Goal: Task Accomplishment & Management: Use online tool/utility

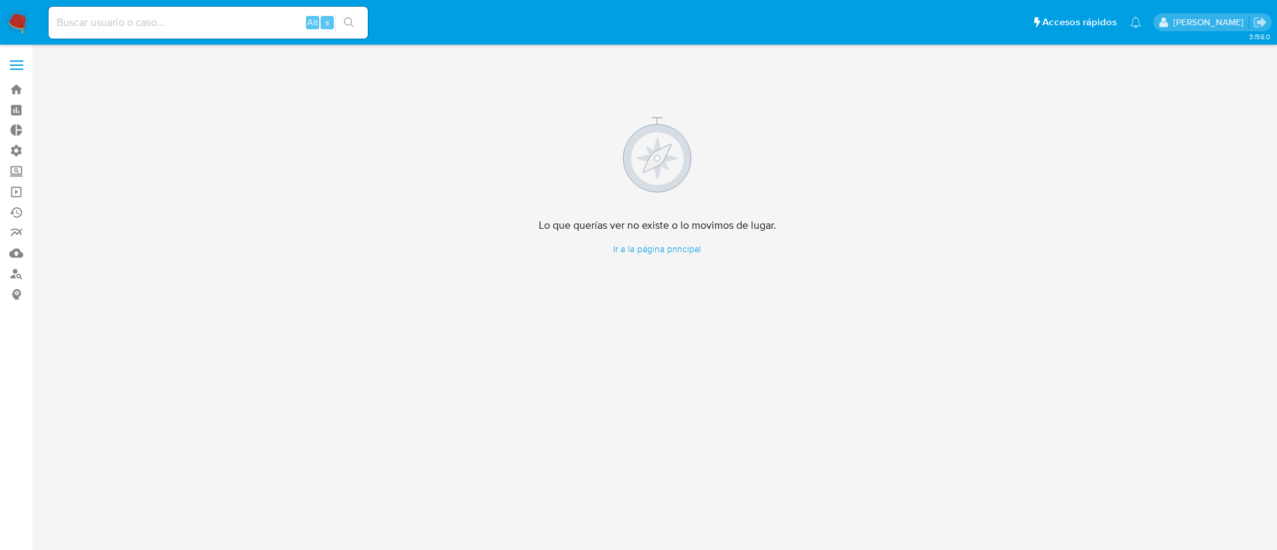
click at [245, 21] on input at bounding box center [208, 22] width 319 height 17
paste input "TLwVJF4HXIM0ux8h6CRPsQSm"
type input "TLwVJF4HXIM0ux8h6CRPsQSm"
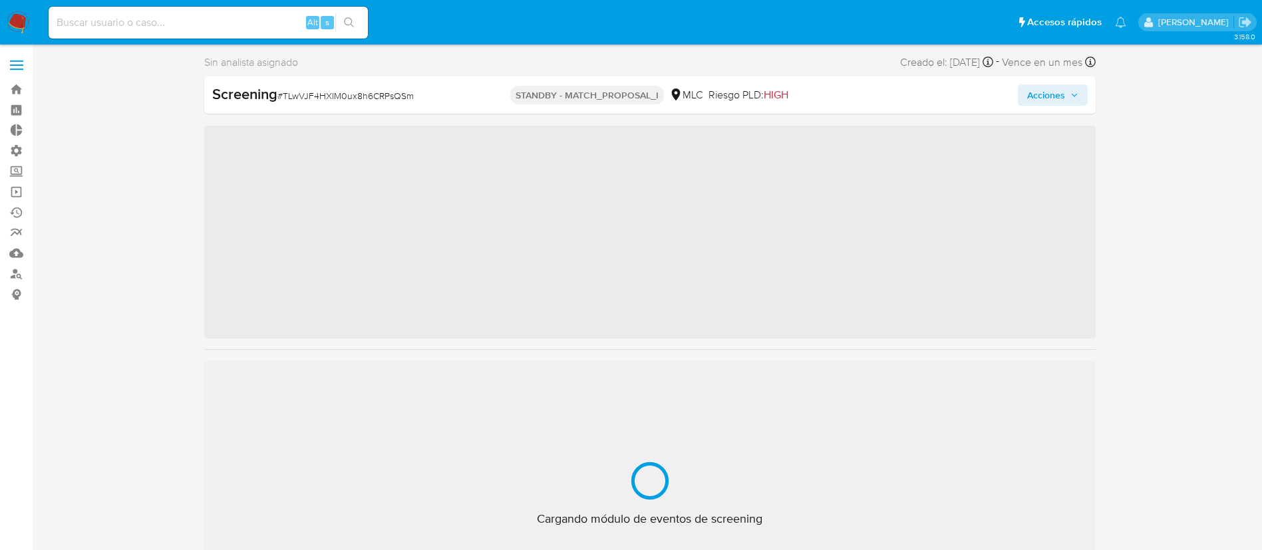
scroll to position [562, 0]
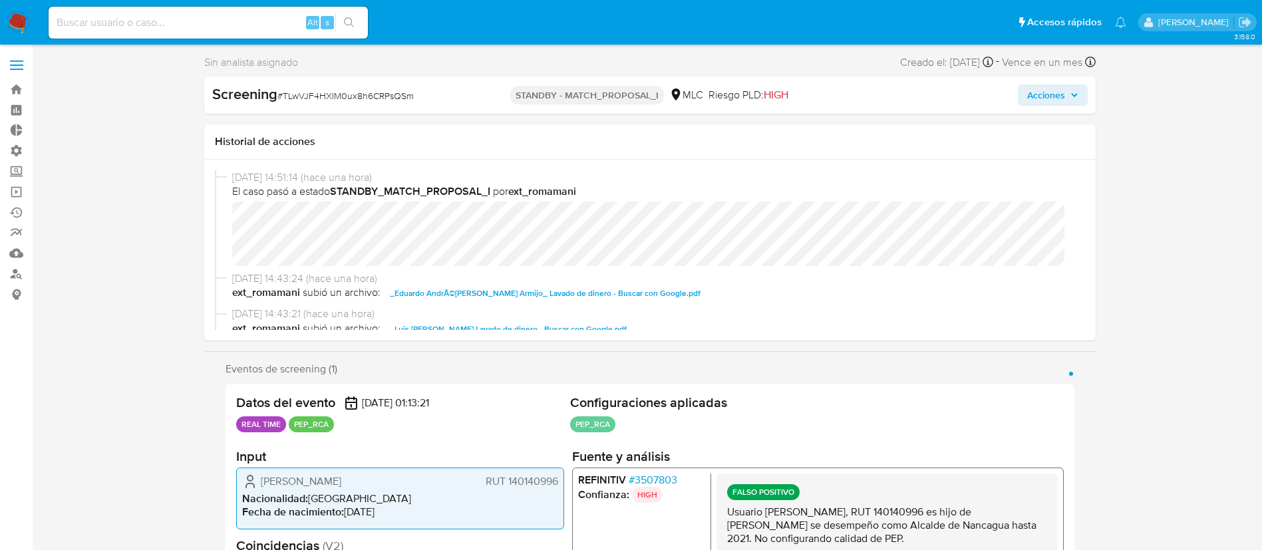
select select "10"
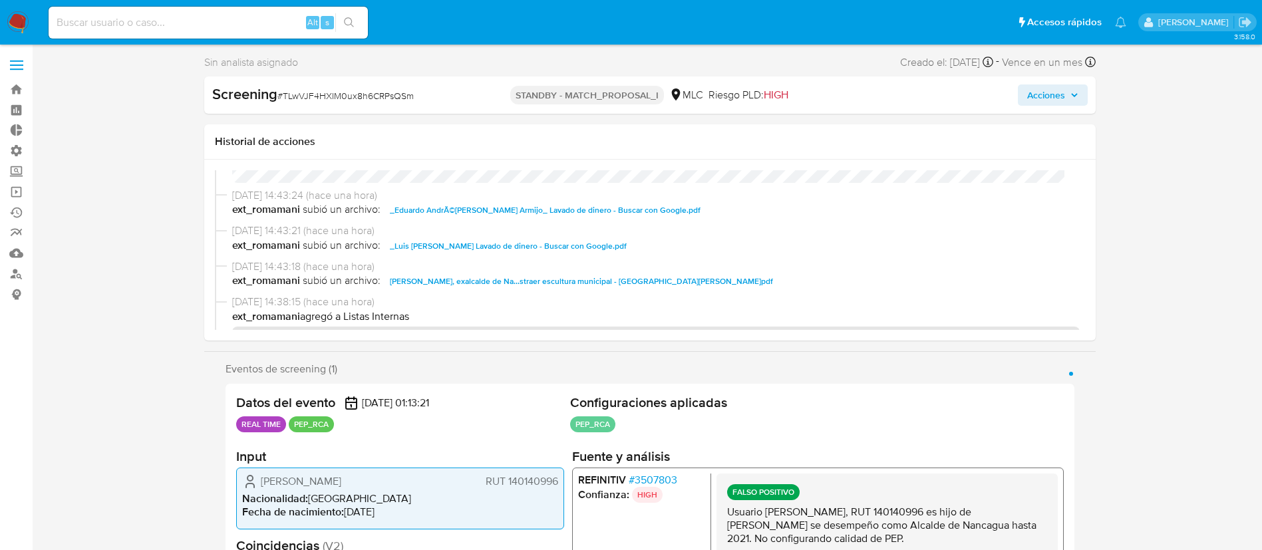
scroll to position [58, 0]
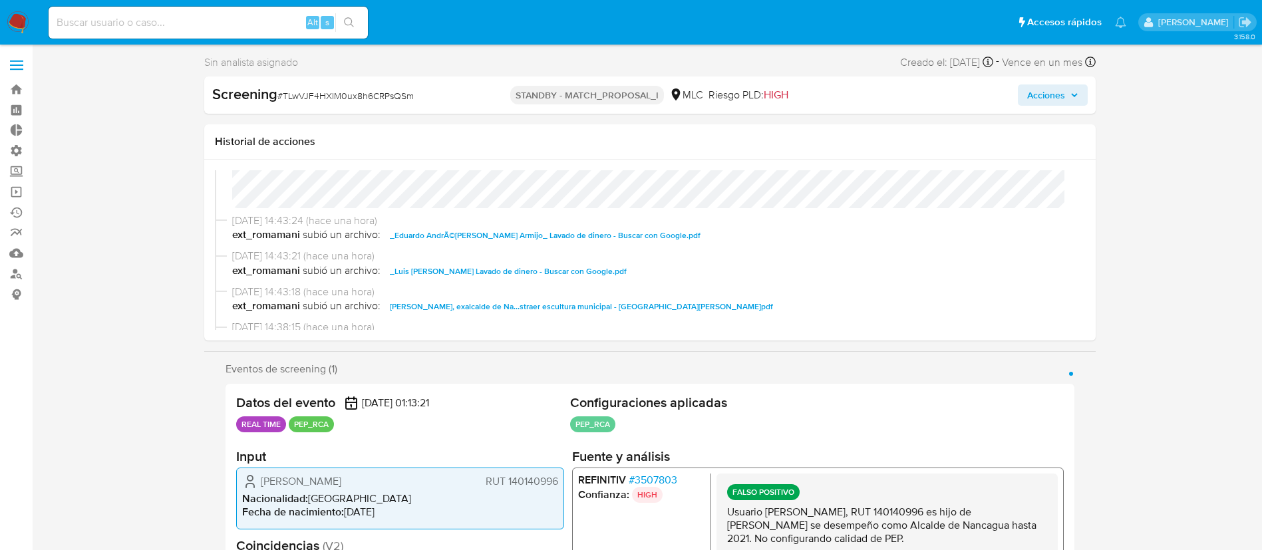
click at [635, 236] on span "_Eduardo AndrÃ©s Escanilla Armijo_ Lavado de dinero - Buscar con Google.pdf" at bounding box center [545, 235] width 311 height 16
click at [608, 277] on span "_Luis Eduardo Escanilla Gaete_ Lavado de dinero - Buscar con Google.pdf" at bounding box center [508, 271] width 237 height 16
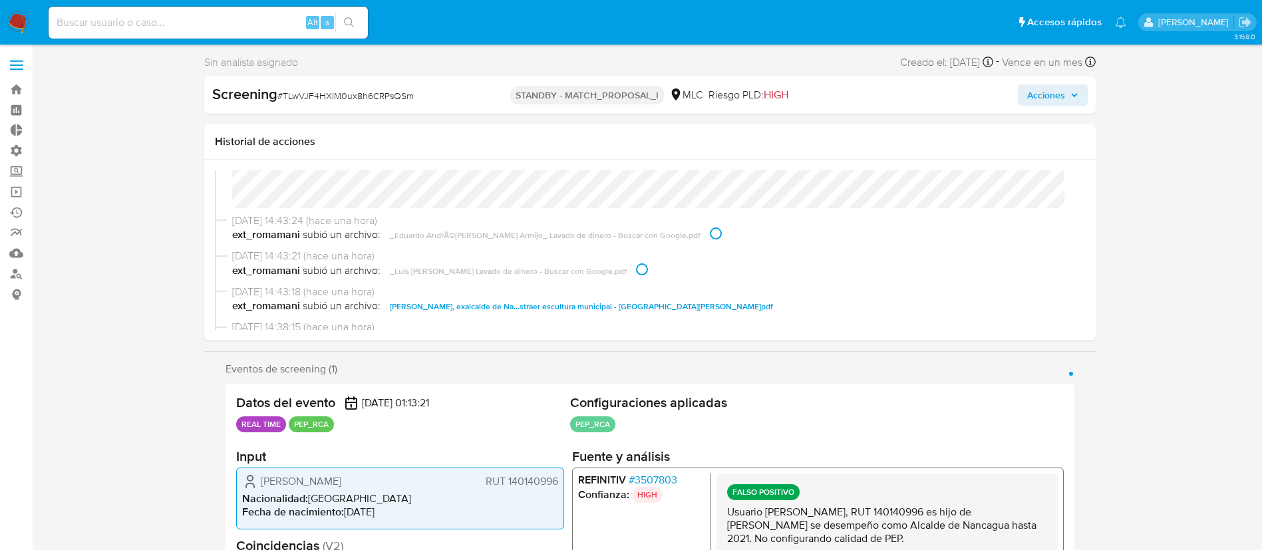
click at [629, 305] on span "[PERSON_NAME], exalcalde de Na...straer escultura municipal - [GEOGRAPHIC_DATA]…" at bounding box center [581, 307] width 383 height 16
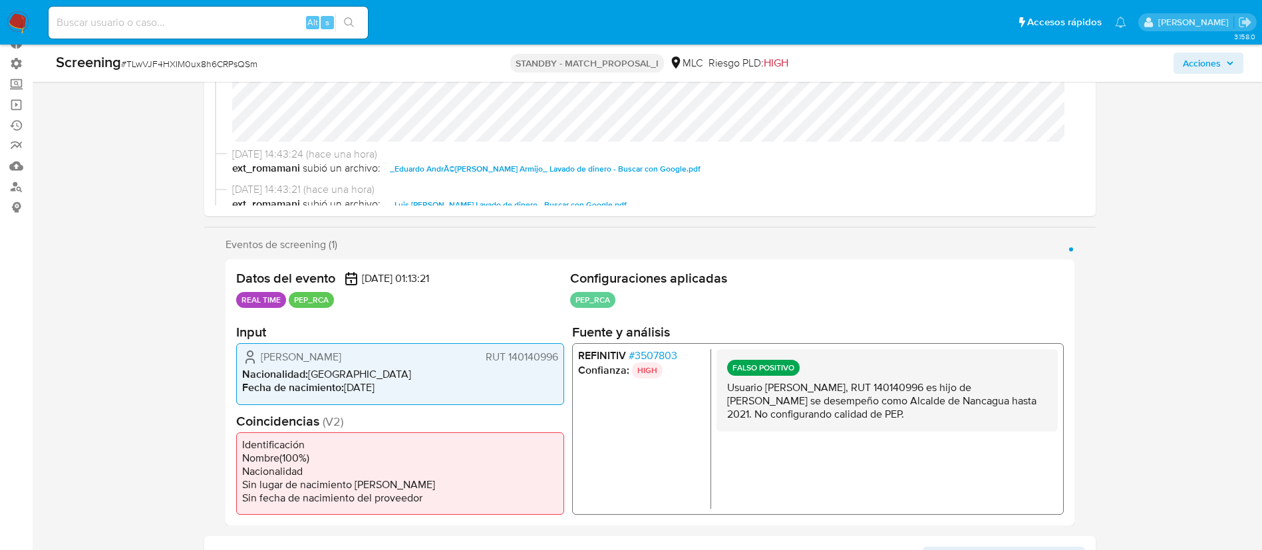
scroll to position [88, 0]
click at [805, 455] on div "FALSO POSITIVO Usuario Eduardo Andrés Escanilla Armijo, RUT 140140996 es hijo d…" at bounding box center [886, 429] width 341 height 160
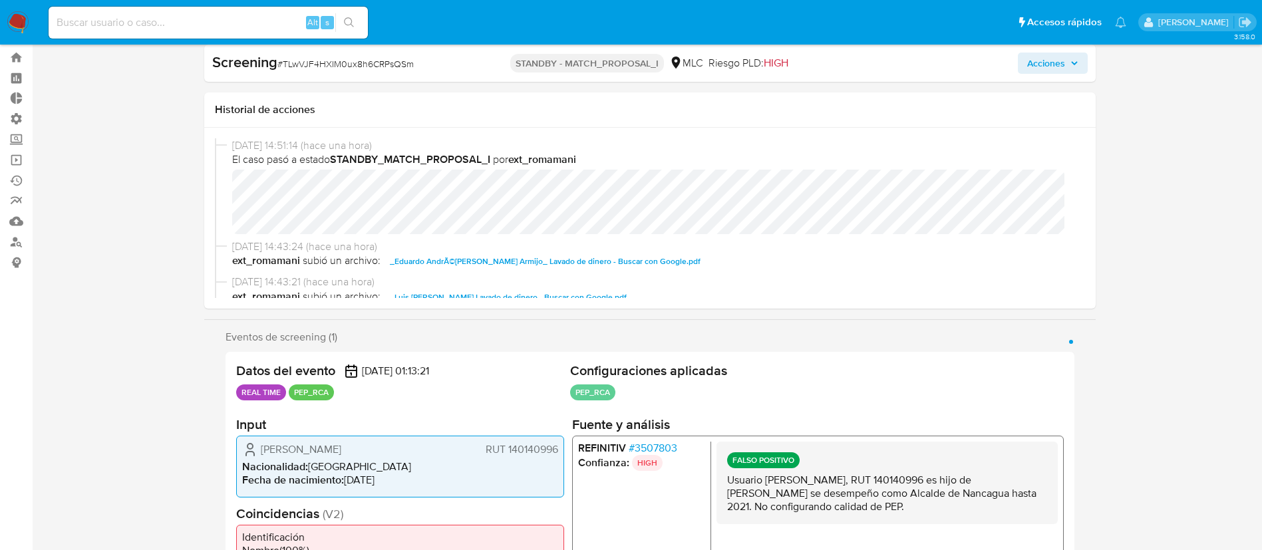
scroll to position [0, 0]
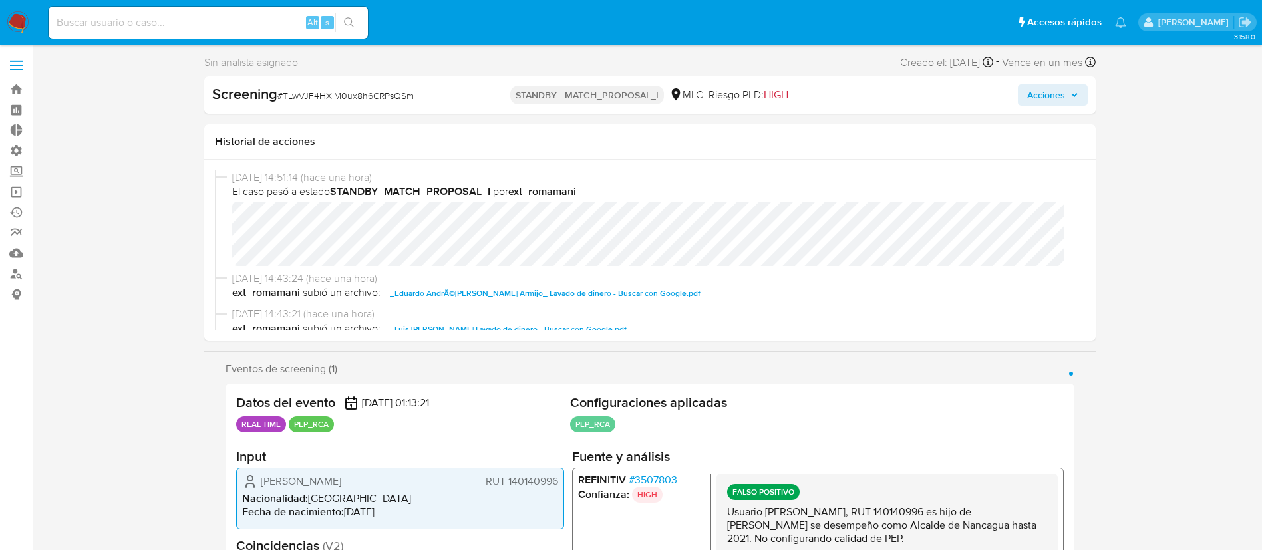
drag, startPoint x: 722, startPoint y: 274, endPoint x: 473, endPoint y: 412, distance: 284.6
click at [473, 412] on div "Datos del evento 09/09/2025 01:13:21 REAL TIME PEP_RCA" at bounding box center [400, 415] width 329 height 42
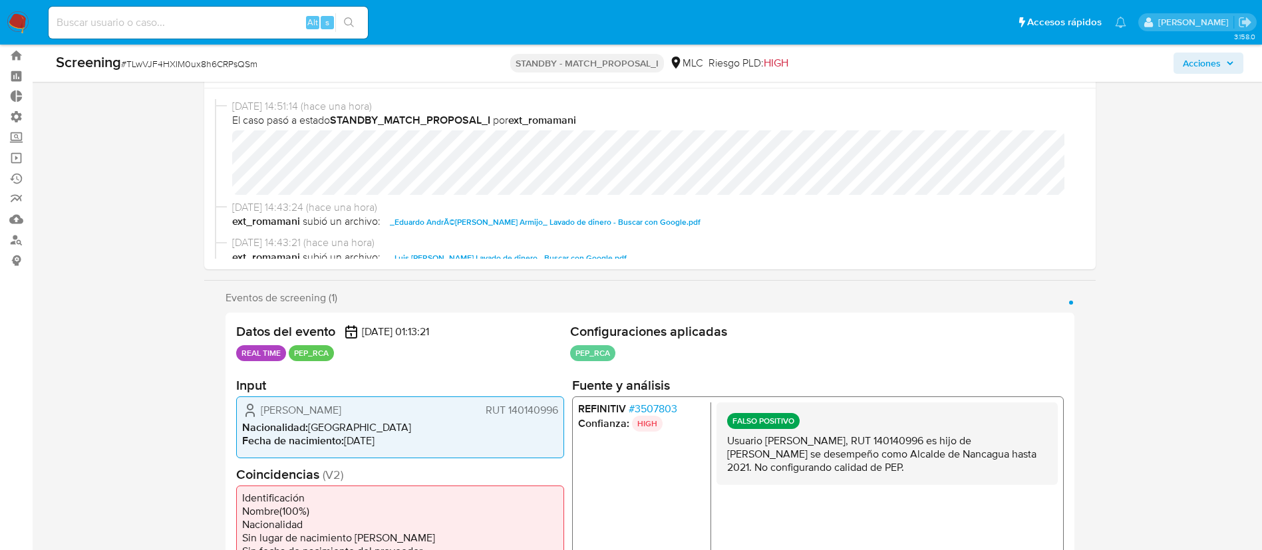
scroll to position [35, 0]
drag, startPoint x: 405, startPoint y: 409, endPoint x: 267, endPoint y: 407, distance: 137.7
click at [267, 407] on span "[PERSON_NAME]" at bounding box center [301, 408] width 80 height 13
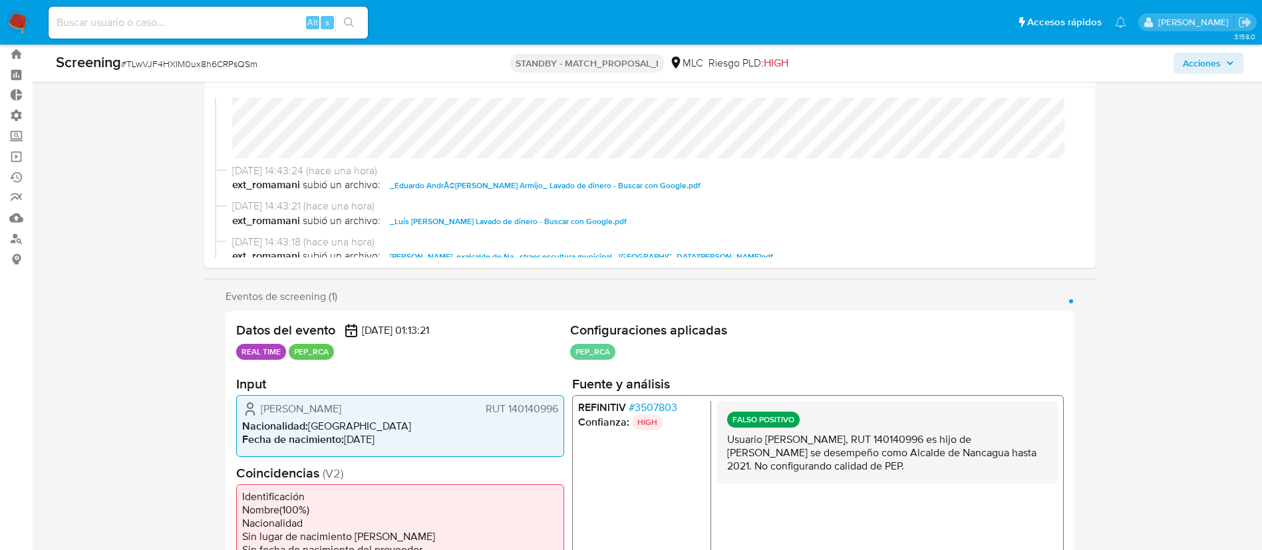
scroll to position [66, 0]
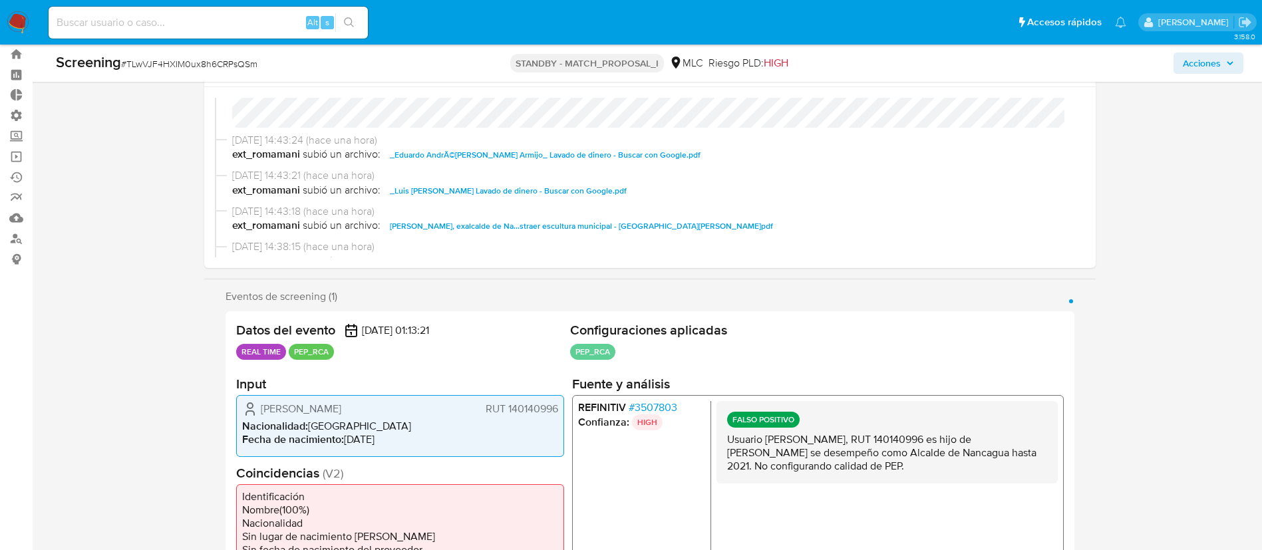
click at [627, 196] on span "_Luis [PERSON_NAME] Lavado de dinero - Buscar con Google.pdf" at bounding box center [508, 191] width 237 height 16
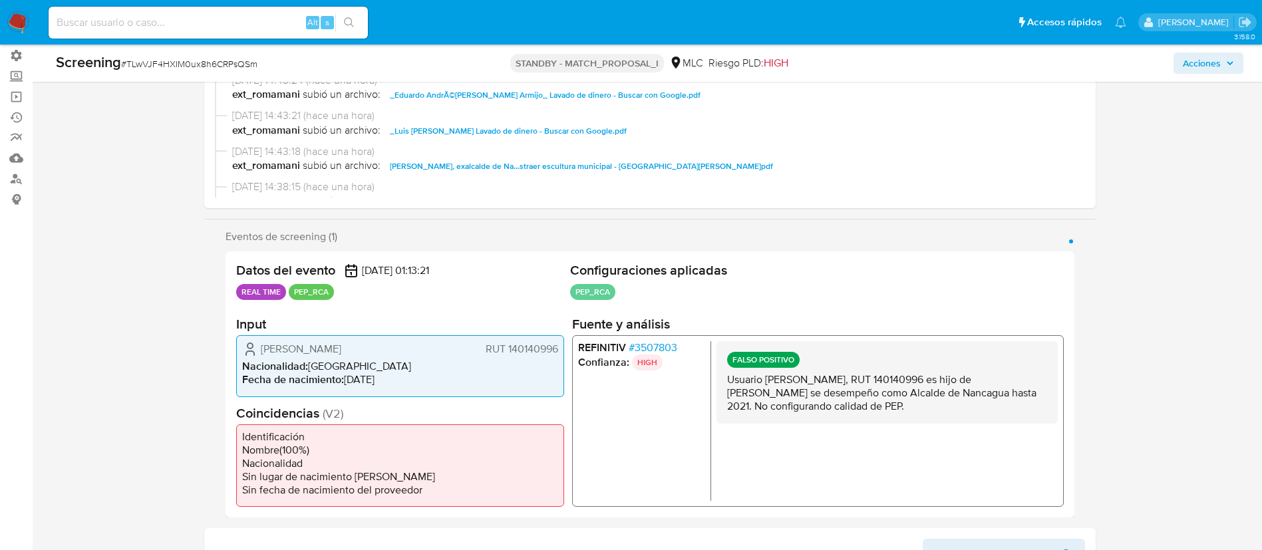
scroll to position [100, 0]
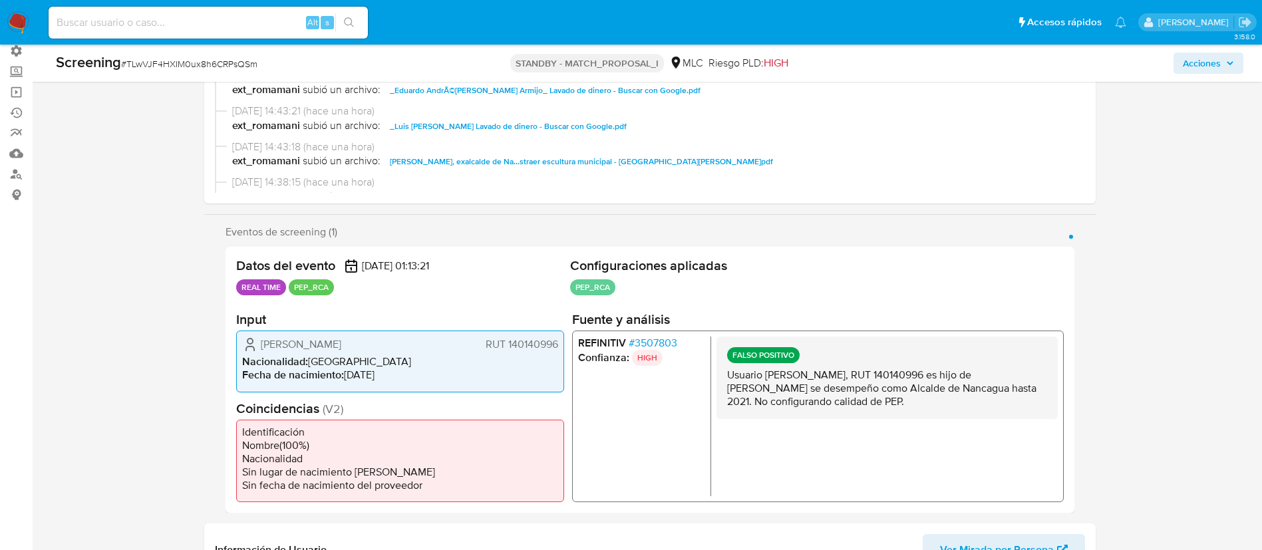
drag, startPoint x: 726, startPoint y: 380, endPoint x: 916, endPoint y: 375, distance: 190.3
click at [916, 375] on div "FALSO POSITIVO Usuario Eduardo Andrés Escanilla Armijo, RUT 140140996 es hijo d…" at bounding box center [886, 378] width 341 height 82
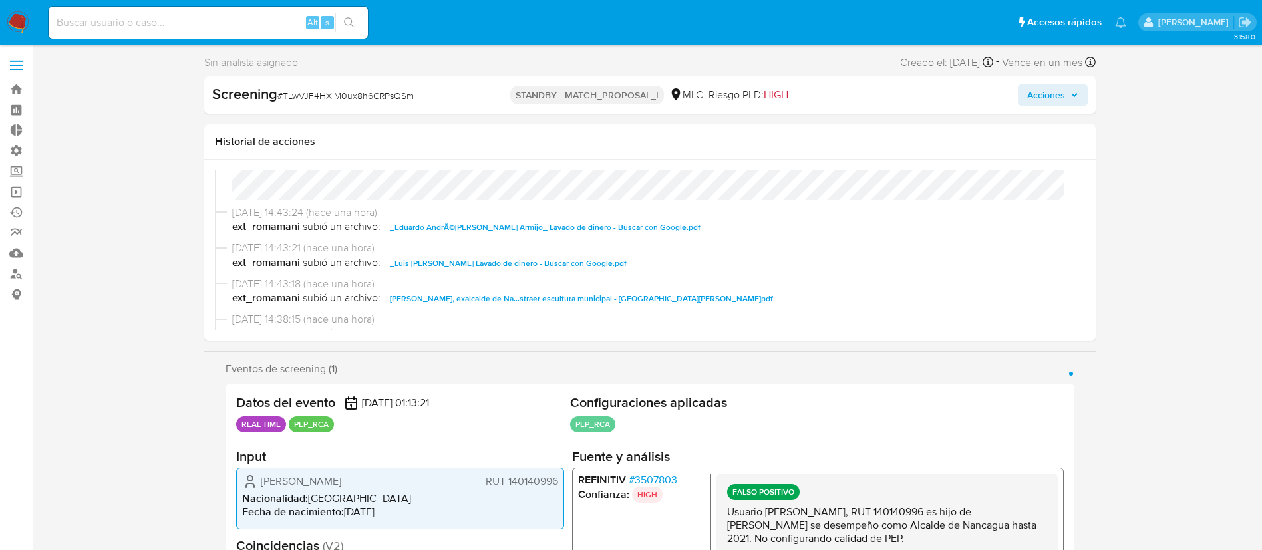
scroll to position [0, 0]
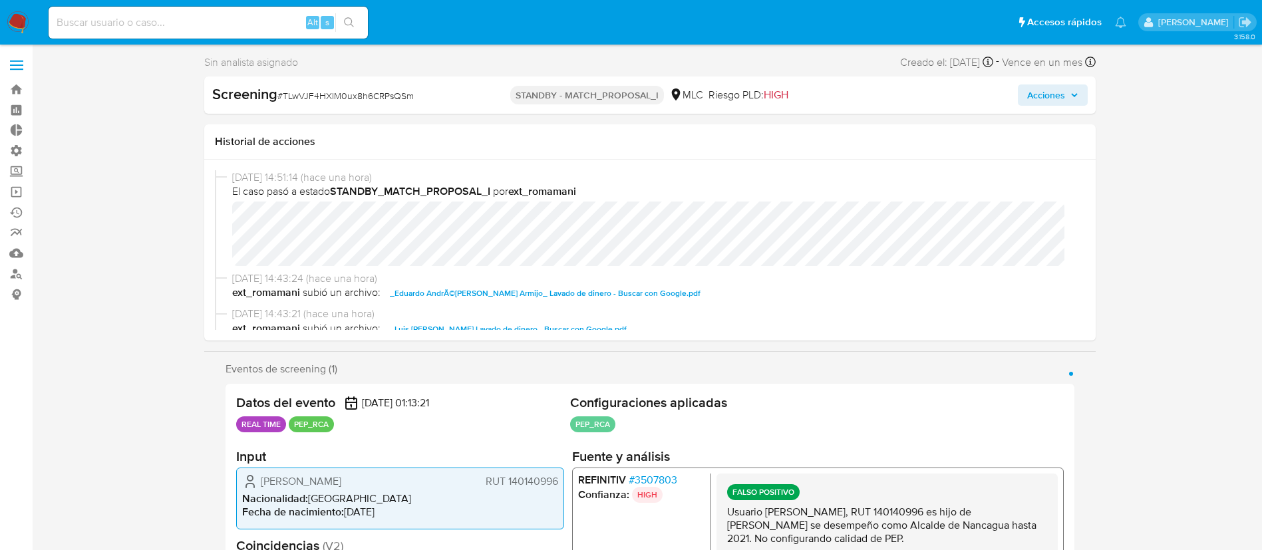
click at [1056, 94] on span "Acciones" at bounding box center [1046, 94] width 38 height 21
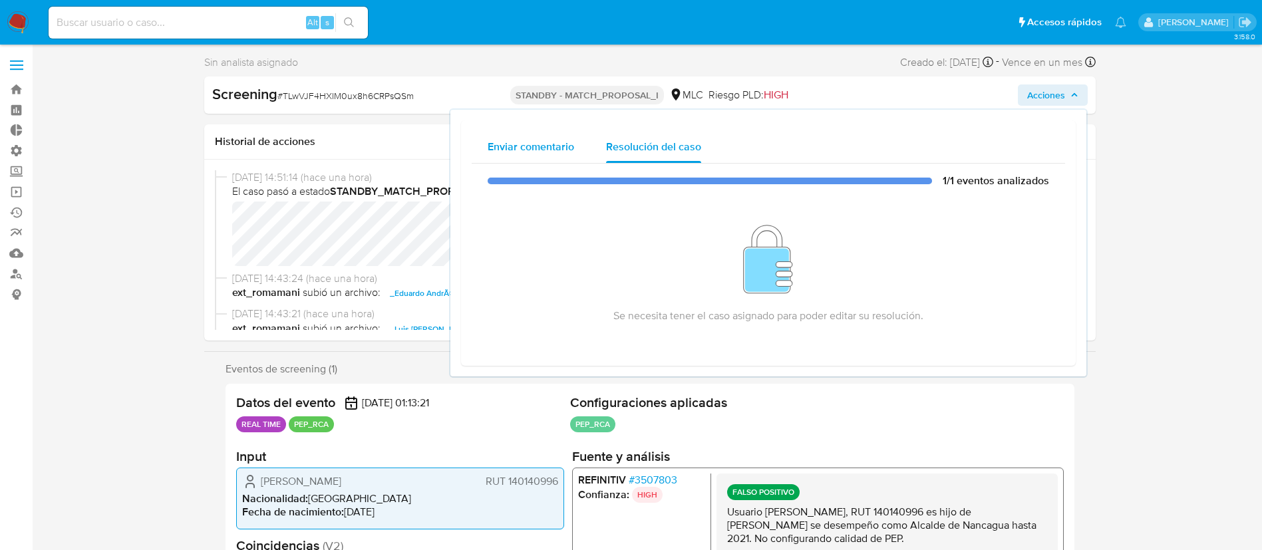
click at [555, 138] on div "Enviar comentario" at bounding box center [531, 147] width 86 height 32
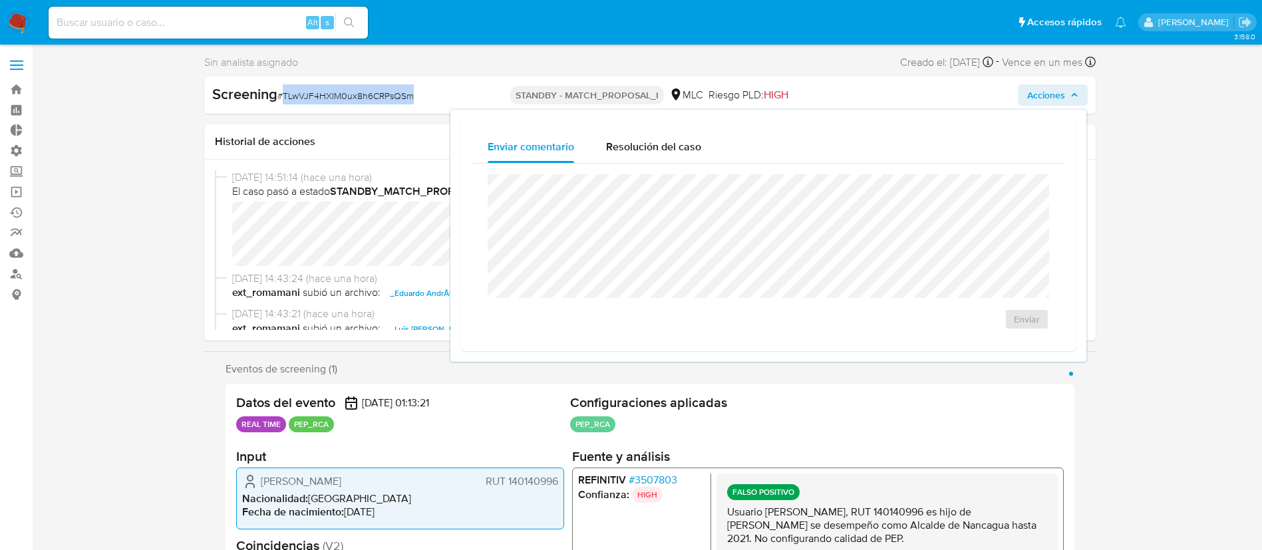
drag, startPoint x: 436, startPoint y: 95, endPoint x: 290, endPoint y: 100, distance: 145.8
click at [290, 100] on div "Screening # TLwVJF4HXIM0ux8h6CRPsQSm" at bounding box center [355, 94] width 287 height 20
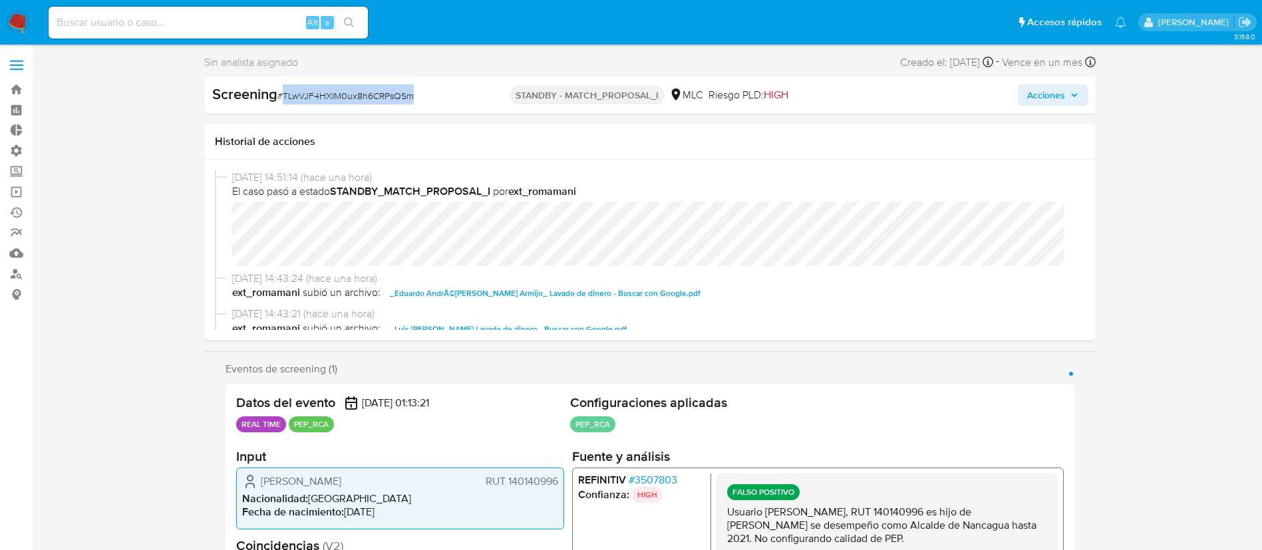
drag, startPoint x: 281, startPoint y: 96, endPoint x: 412, endPoint y: 92, distance: 131.1
click at [412, 92] on span "# TLwVJF4HXIM0ux8h6CRPsQSm" at bounding box center [345, 95] width 136 height 13
copy span "TLwVJF4HXIM0ux8h6CRPsQSm"
click at [25, 92] on link "Bandeja" at bounding box center [79, 89] width 158 height 21
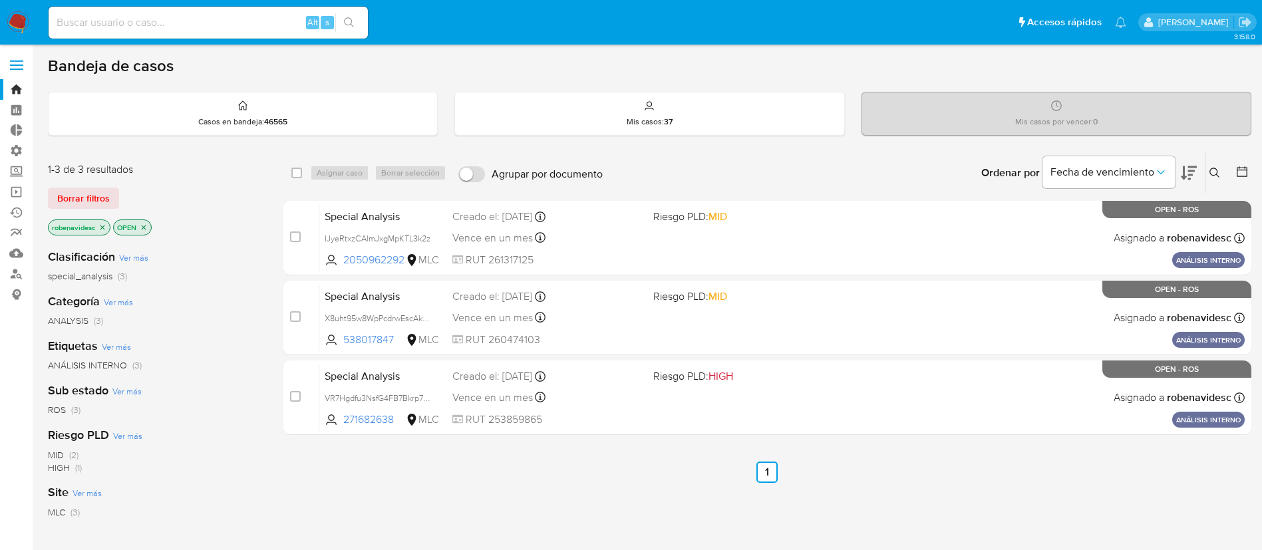
click at [106, 229] on icon "close-filter" at bounding box center [102, 227] width 8 height 8
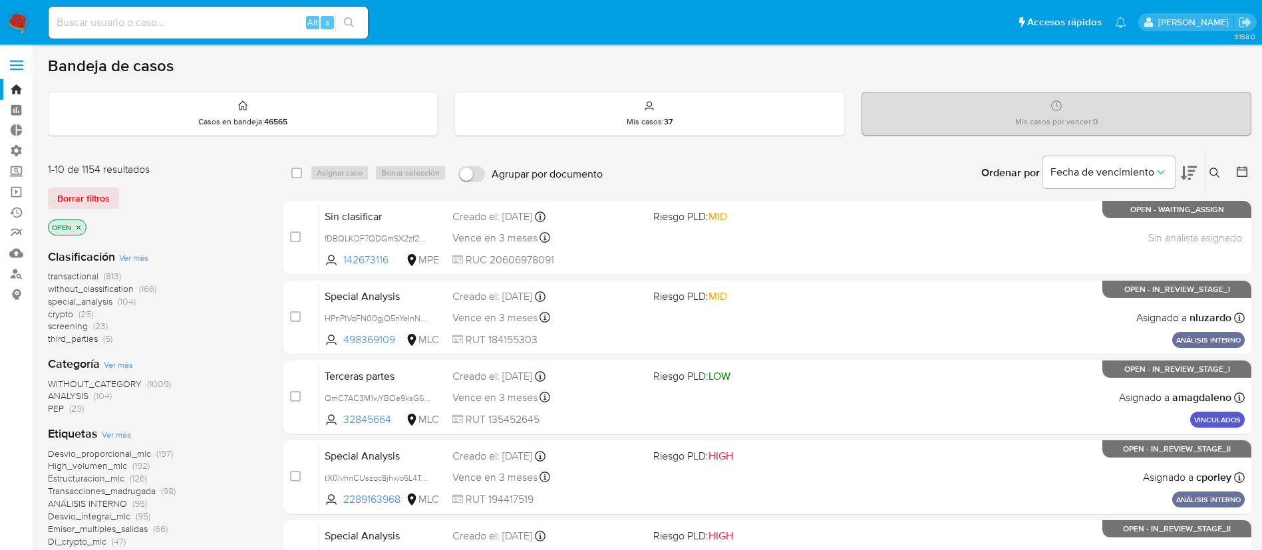
click at [1213, 180] on button at bounding box center [1216, 173] width 22 height 16
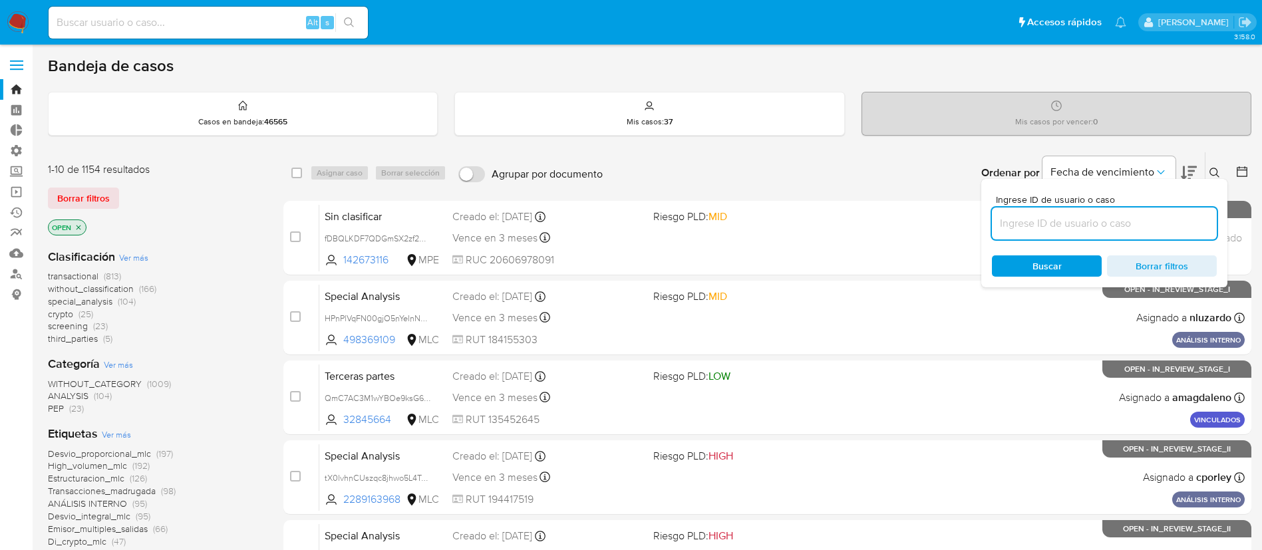
click at [1062, 225] on input at bounding box center [1104, 223] width 225 height 17
type input "TLwVJF4HXIM0ux8h6CRPsQSm"
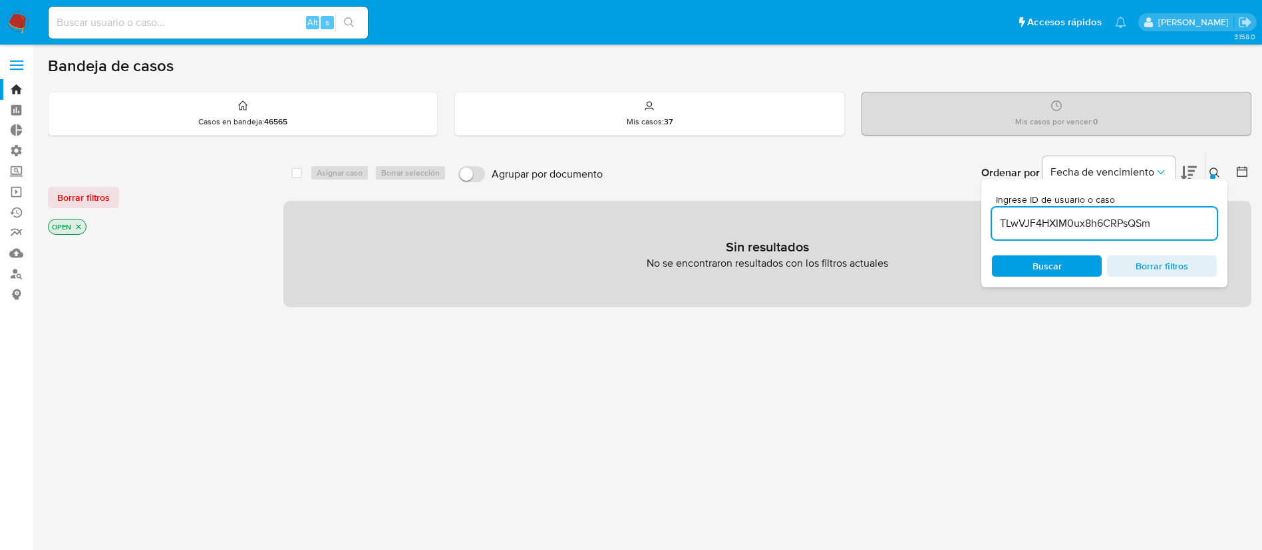
click at [82, 229] on icon "close-filter" at bounding box center [78, 227] width 8 height 8
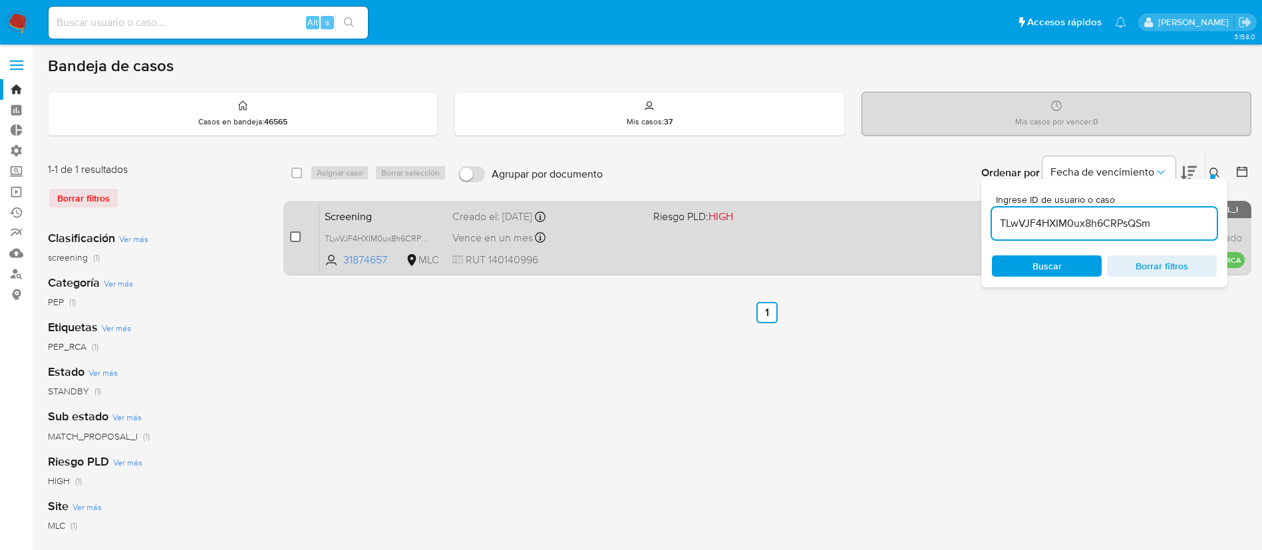
click at [293, 239] on input "checkbox" at bounding box center [295, 236] width 11 height 11
checkbox input "true"
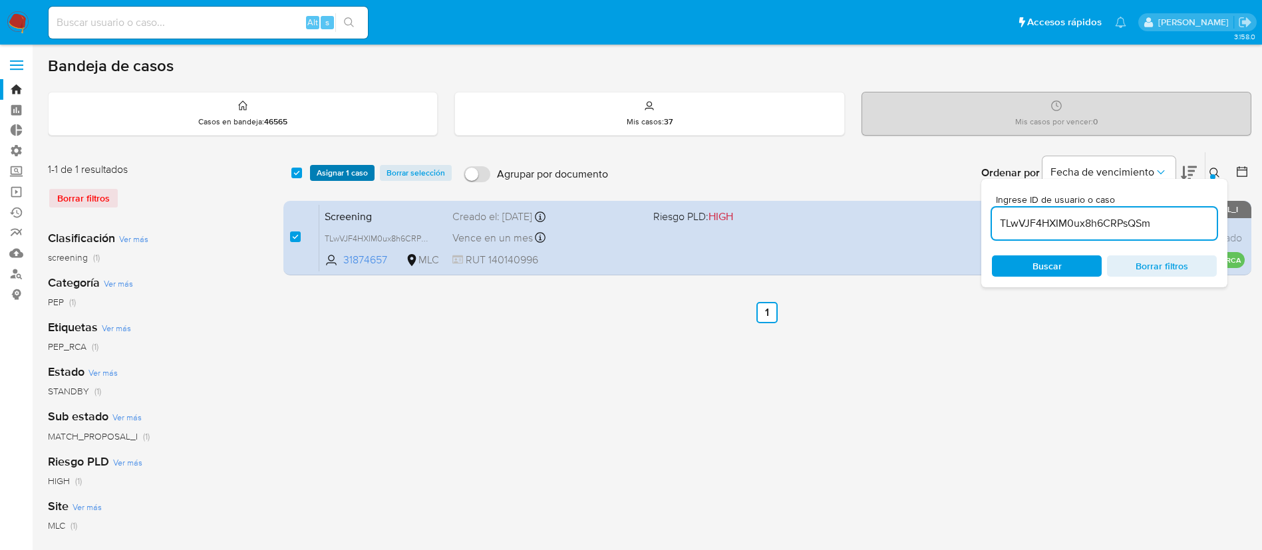
click at [354, 174] on span "Asignar 1 caso" at bounding box center [342, 172] width 51 height 13
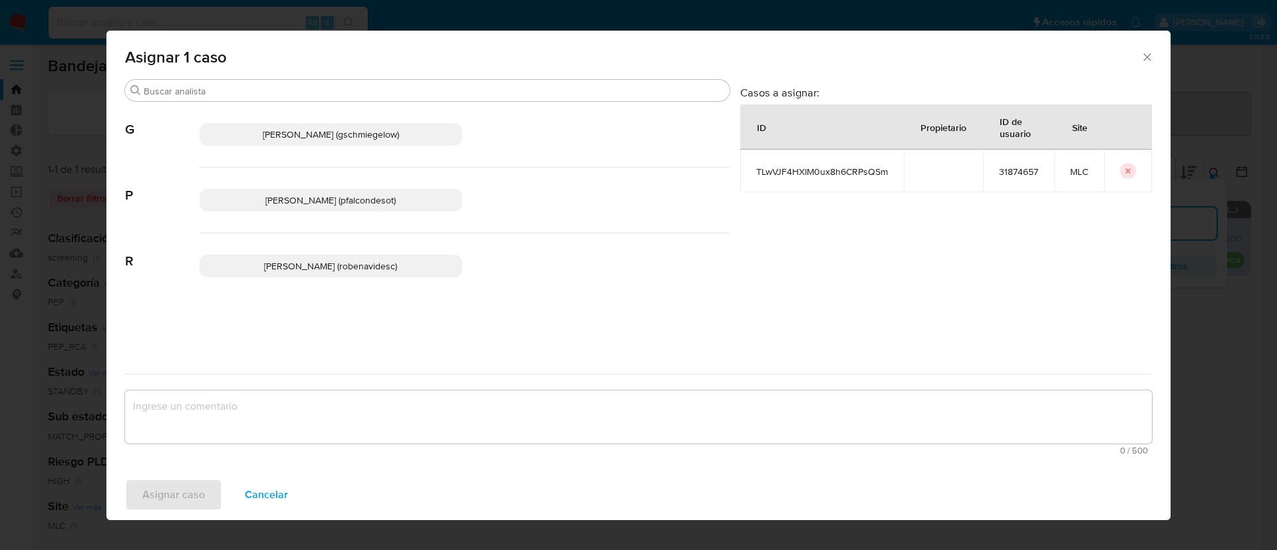
click at [333, 267] on span "Rocio Daniela Benavides Catalan (robenavidesc)" at bounding box center [330, 265] width 133 height 13
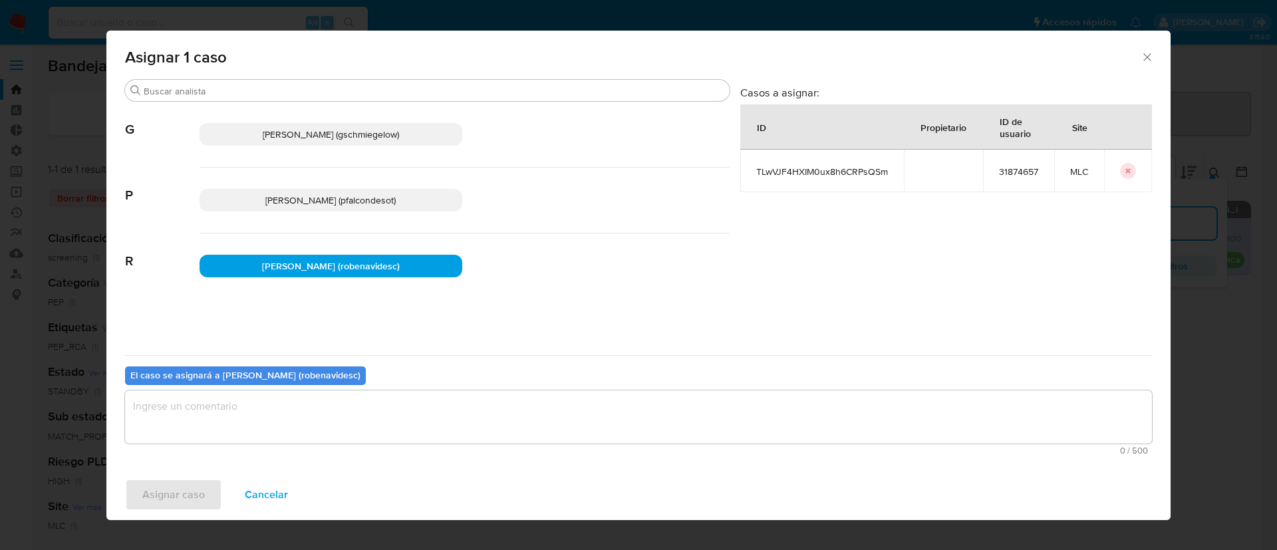
click at [210, 428] on textarea "assign-modal" at bounding box center [638, 416] width 1027 height 53
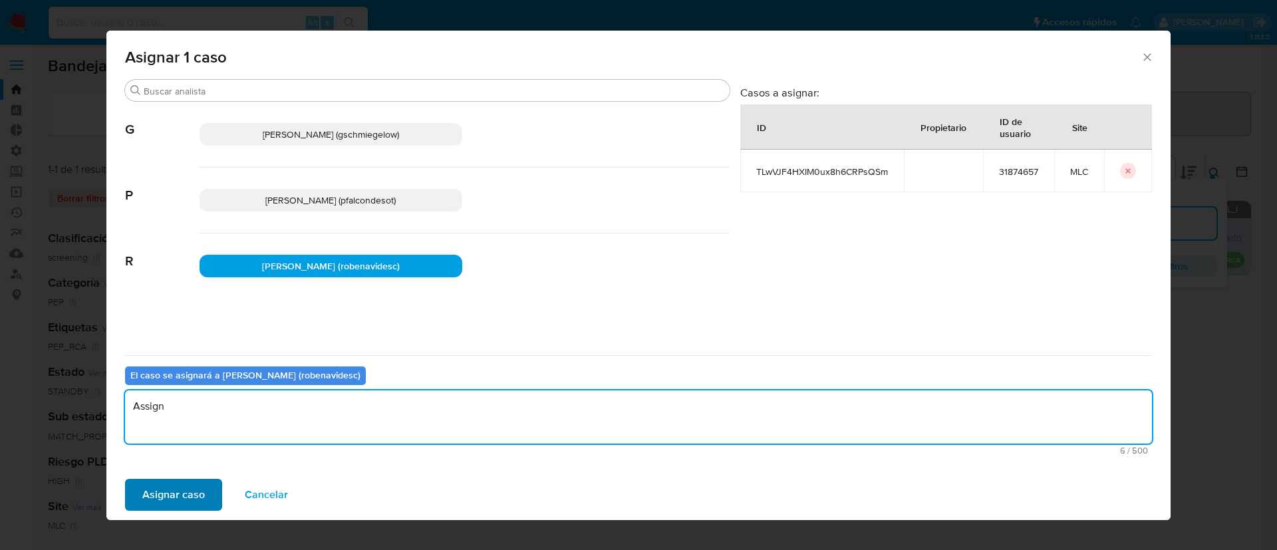
type textarea "Assign"
click at [174, 494] on span "Asignar caso" at bounding box center [173, 494] width 63 height 29
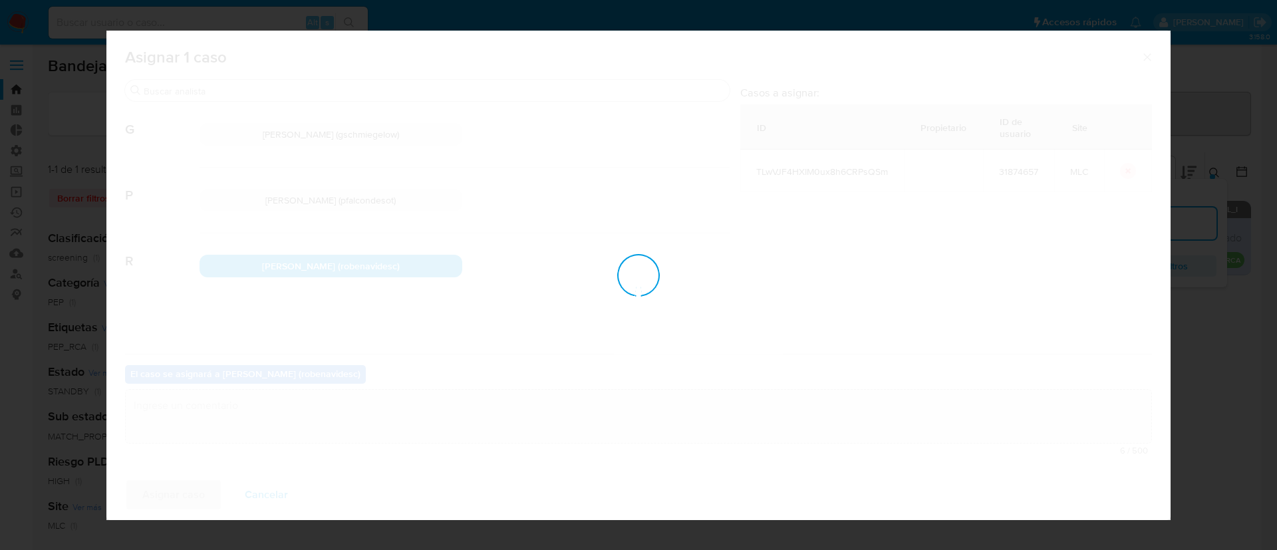
checkbox input "false"
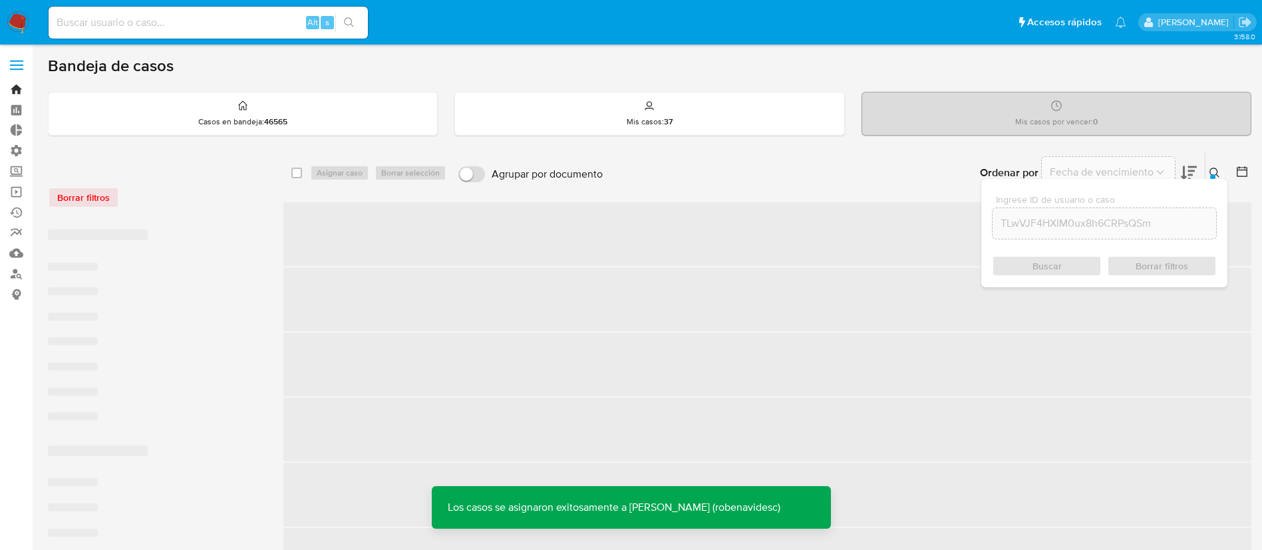
click at [13, 90] on link "Bandeja" at bounding box center [79, 89] width 158 height 21
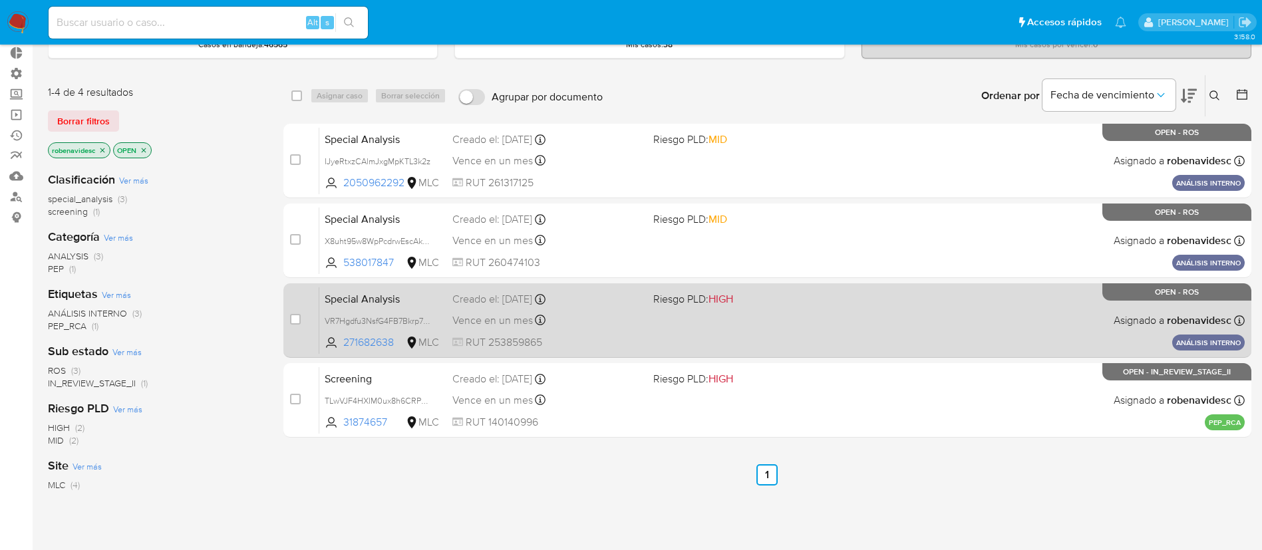
scroll to position [78, 0]
click at [813, 374] on span "Riesgo PLD: HIGH" at bounding box center [748, 376] width 190 height 17
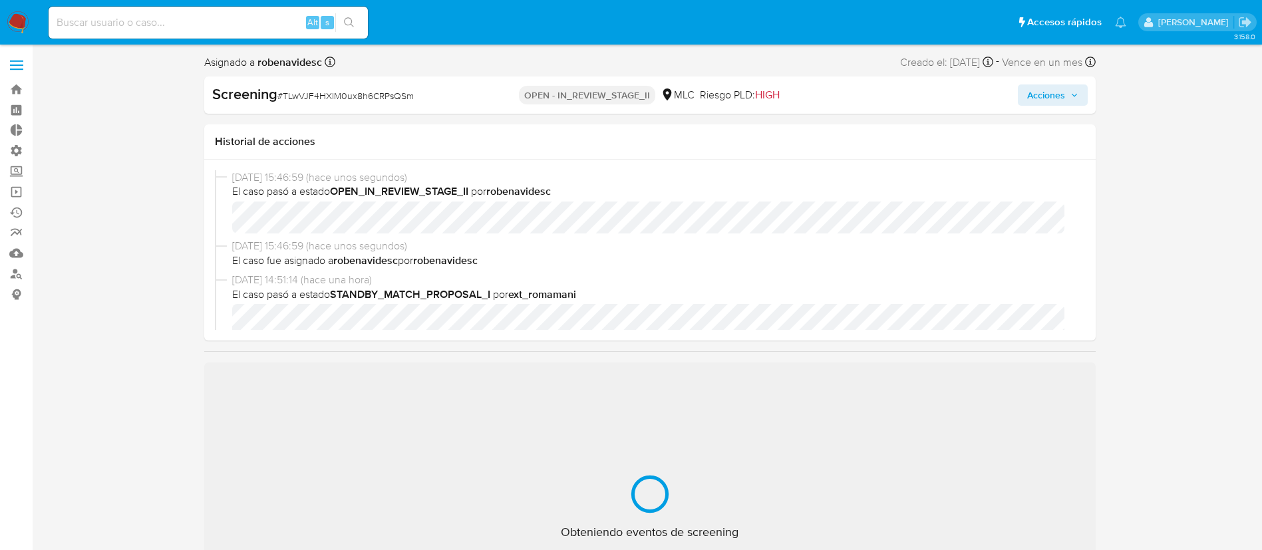
scroll to position [562, 0]
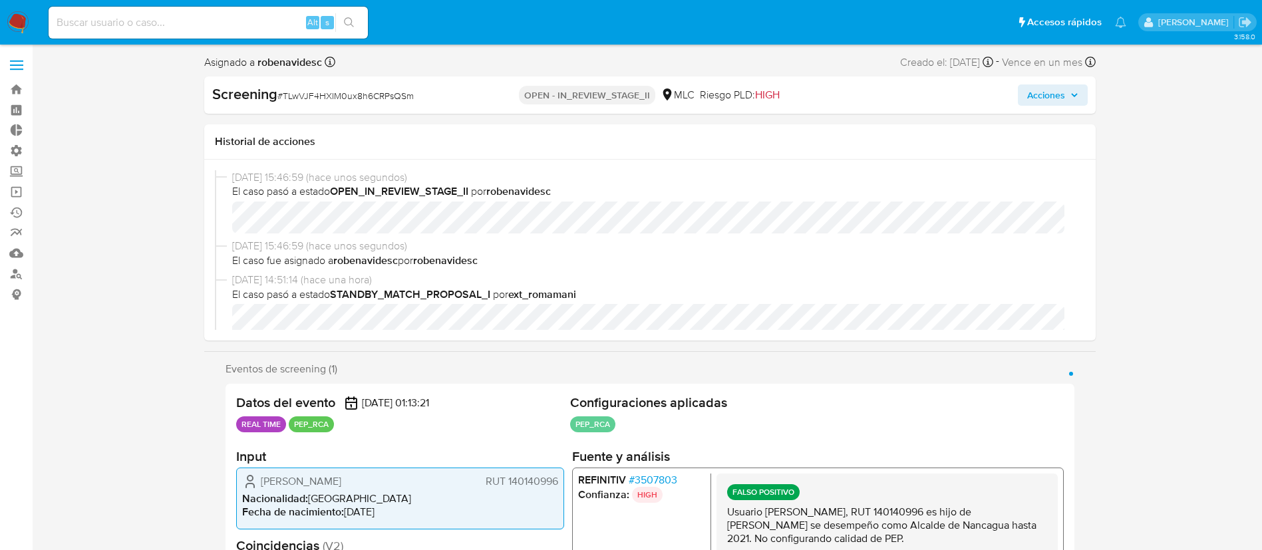
select select "10"
click at [1052, 84] on span "Acciones" at bounding box center [1046, 94] width 38 height 21
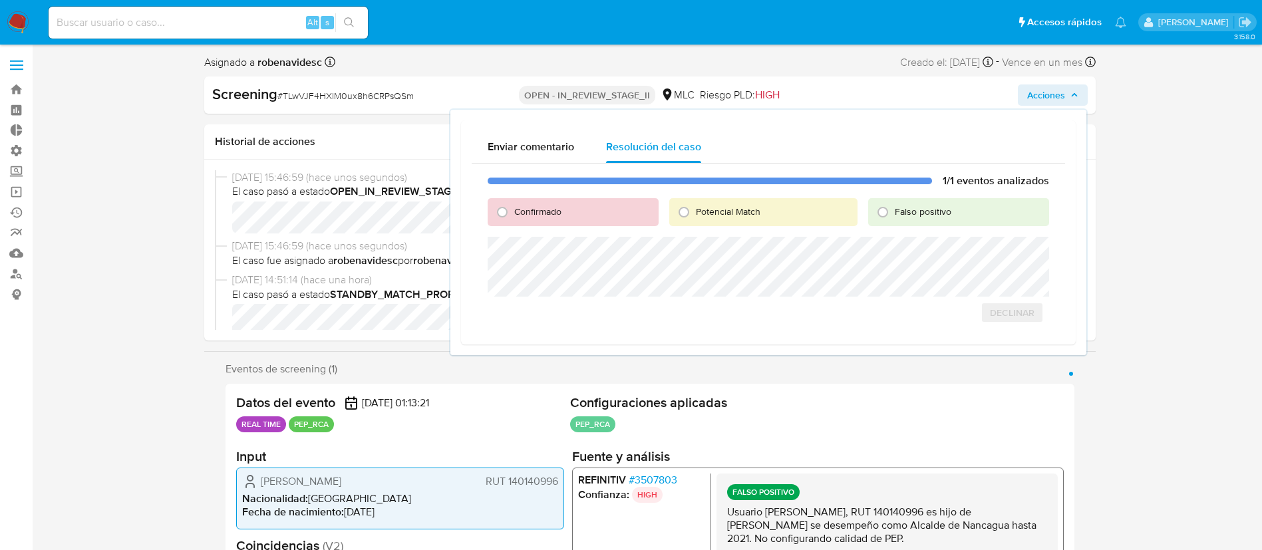
click at [565, 202] on div "Confirmado" at bounding box center [573, 212] width 171 height 28
click at [521, 216] on span "Confirmado" at bounding box center [537, 211] width 47 height 13
click at [513, 216] on input "Confirmado" at bounding box center [502, 212] width 21 height 21
radio input "true"
click at [891, 214] on input "Falso positivo" at bounding box center [882, 212] width 21 height 21
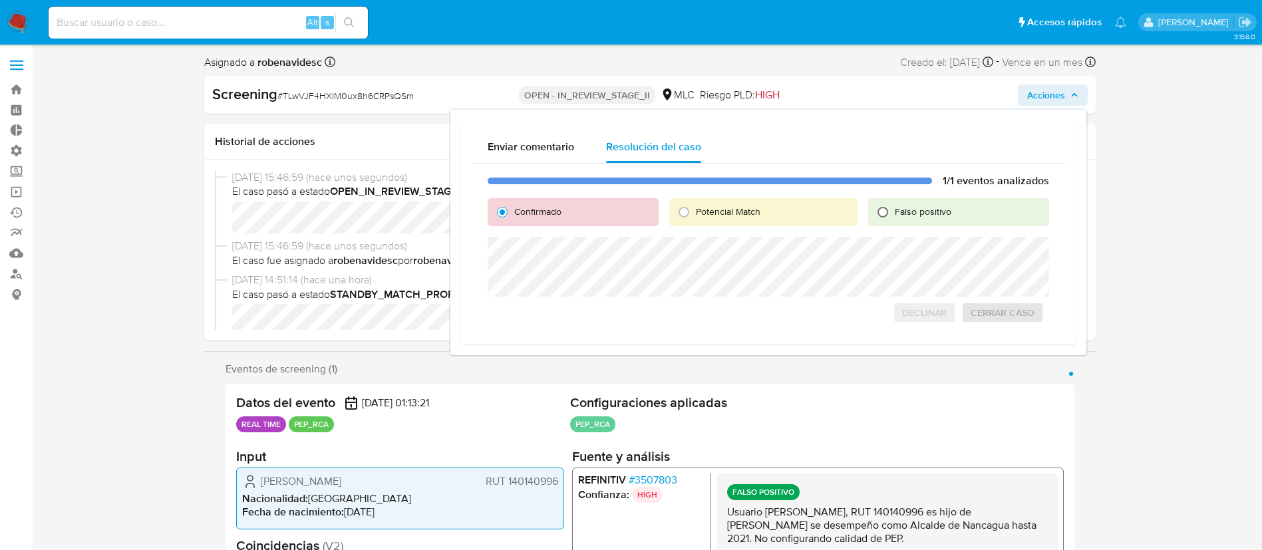
radio input "true"
drag, startPoint x: 766, startPoint y: 511, endPoint x: 917, endPoint y: 510, distance: 151.0
click at [917, 510] on p "Usuario [PERSON_NAME], RUT 140140996 es hijo de [PERSON_NAME] se desempeño como…" at bounding box center [886, 526] width 320 height 40
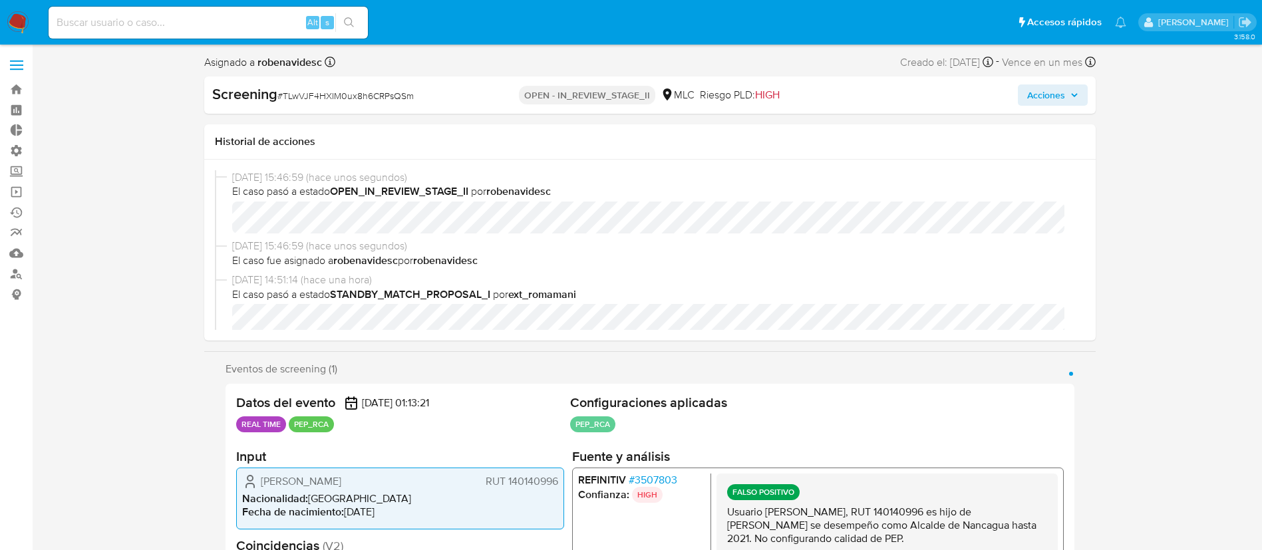
click at [1058, 97] on span "Acciones" at bounding box center [1046, 94] width 38 height 21
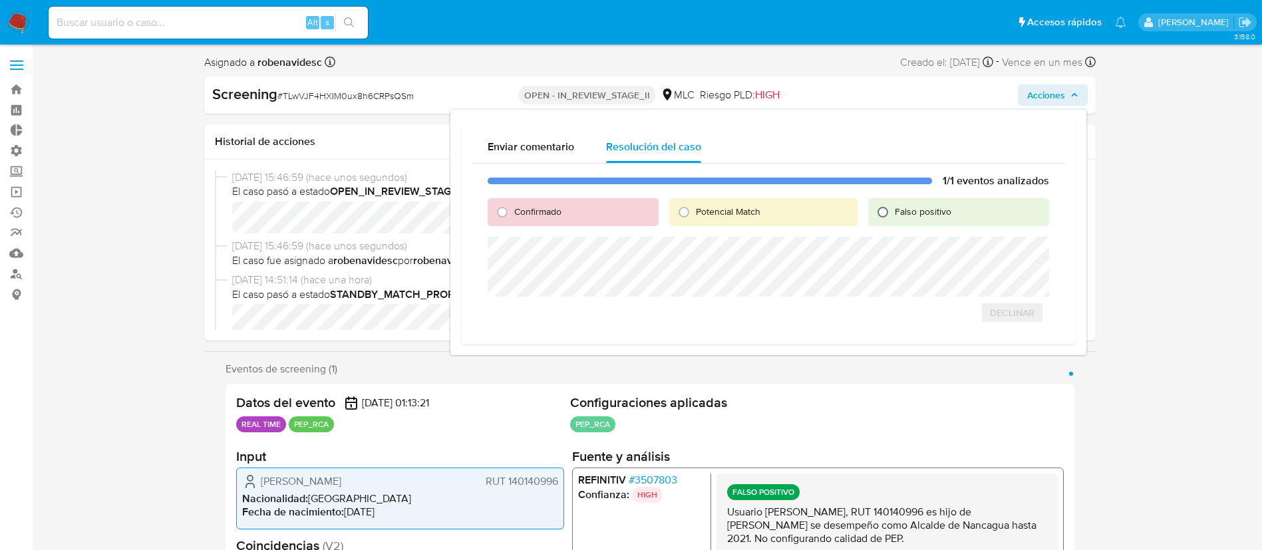
click at [890, 208] on input "Falso positivo" at bounding box center [882, 212] width 21 height 21
radio input "true"
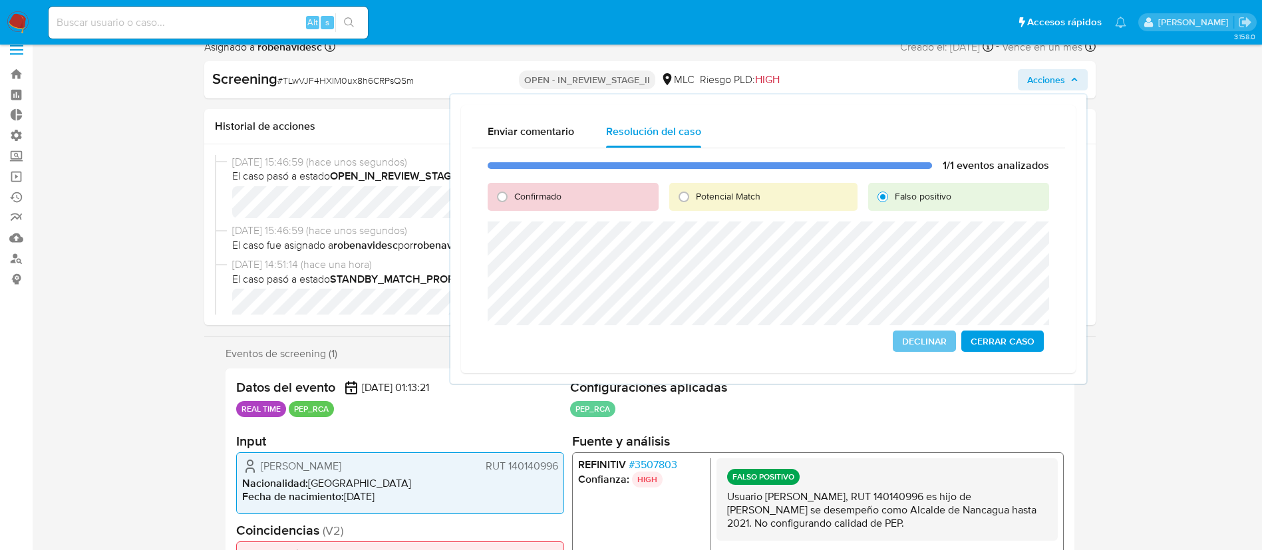
scroll to position [0, 0]
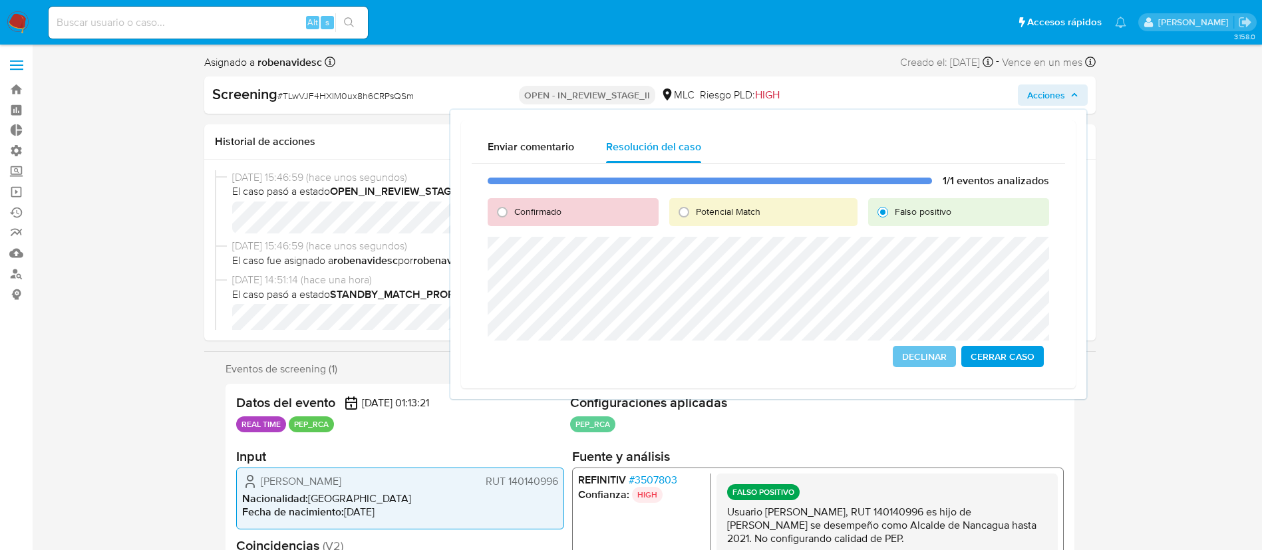
click at [1008, 361] on span "Cerrar Caso" at bounding box center [1002, 356] width 64 height 19
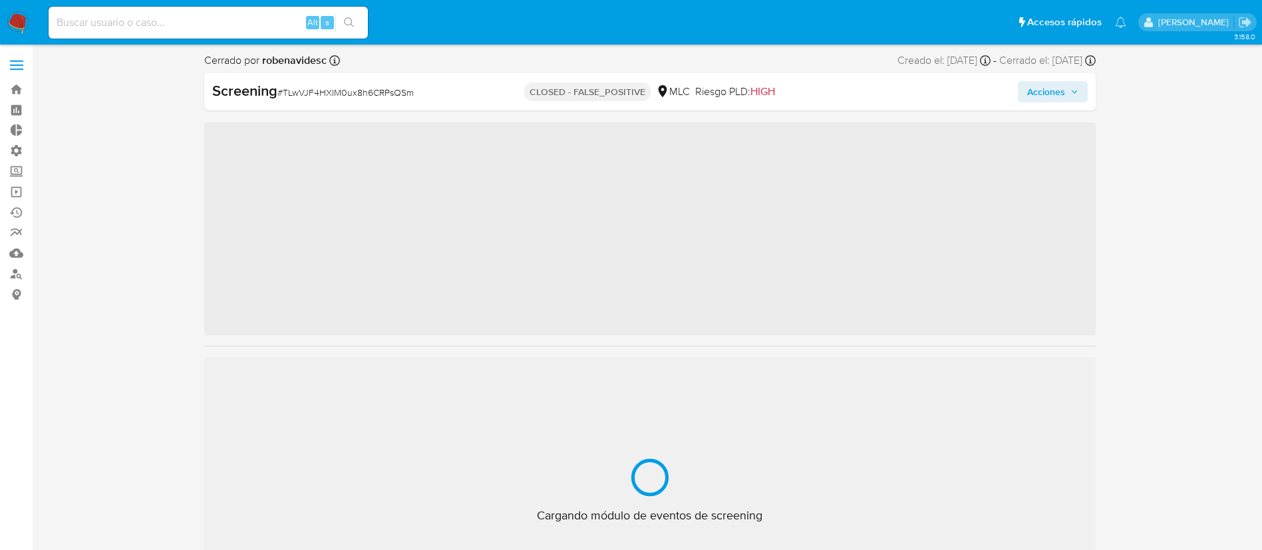
scroll to position [562, 0]
